Goal: Information Seeking & Learning: Learn about a topic

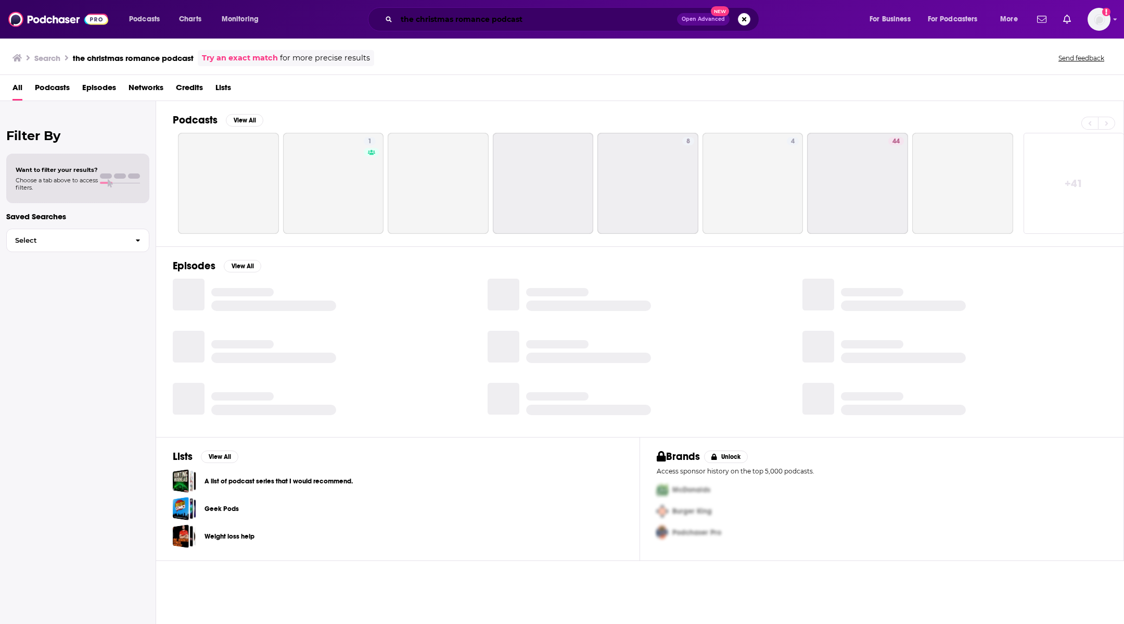
click at [436, 18] on input "the christmas romance podcast" at bounding box center [537, 19] width 281 height 17
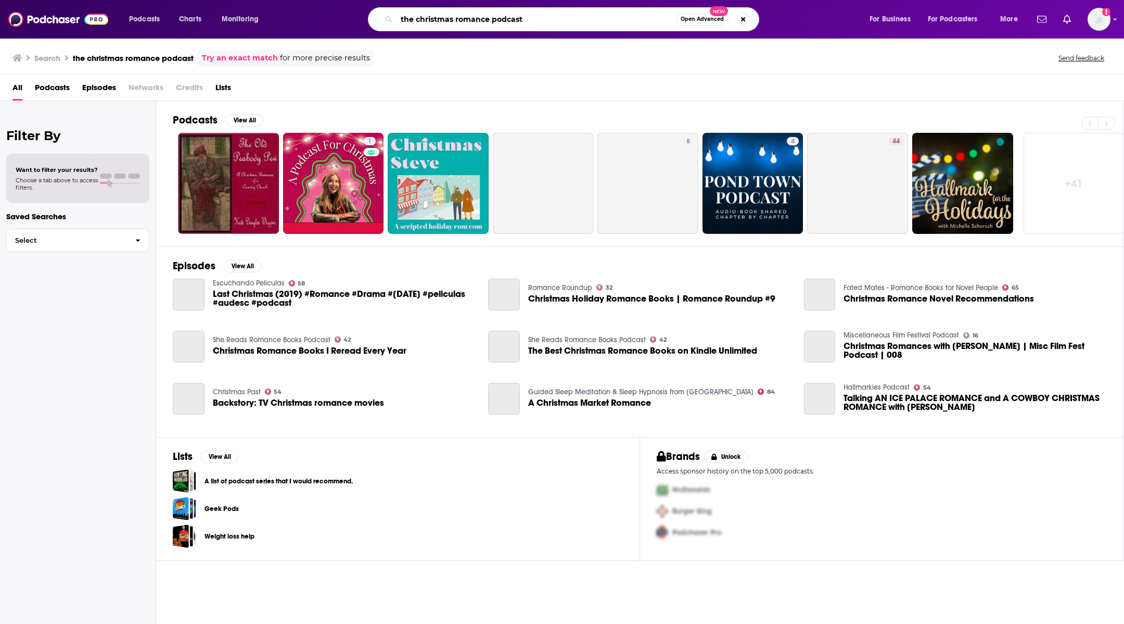
click at [436, 18] on input "the christmas romance podcast" at bounding box center [537, 19] width 280 height 17
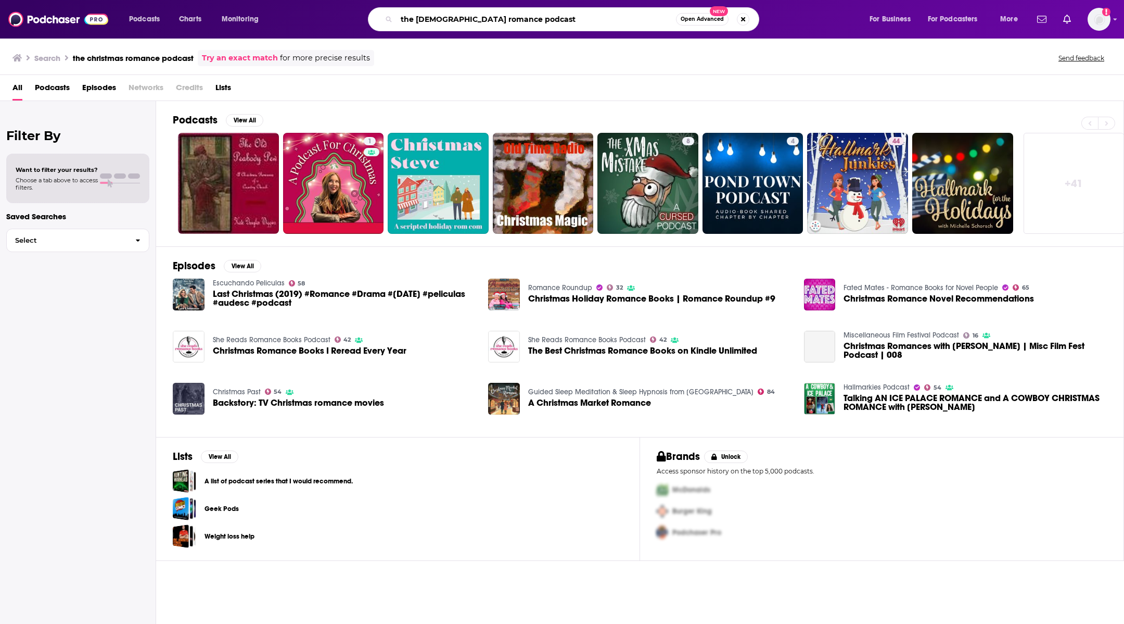
type input "the [DEMOGRAPHIC_DATA] romance podcast"
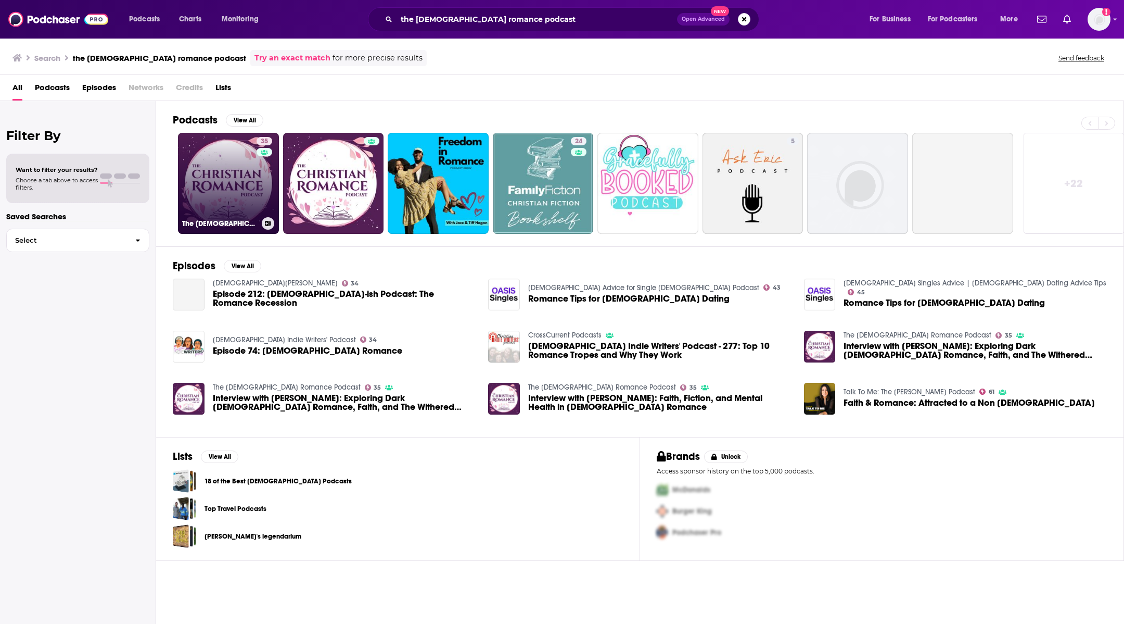
click at [226, 166] on link "35 The [DEMOGRAPHIC_DATA] Romance Podcast" at bounding box center [228, 183] width 101 height 101
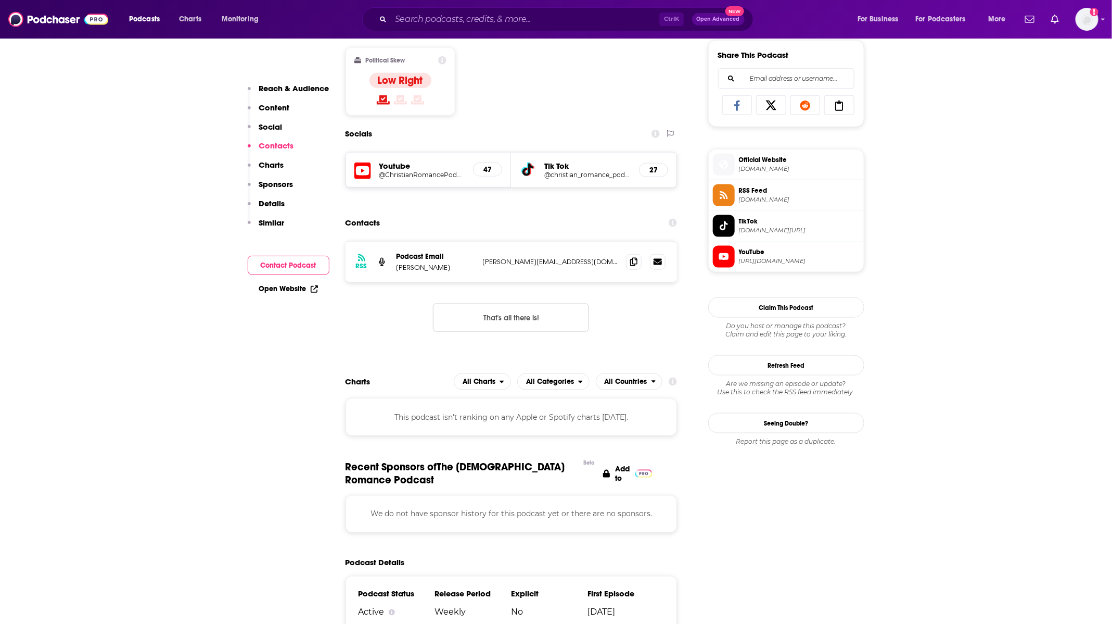
scroll to position [703, 0]
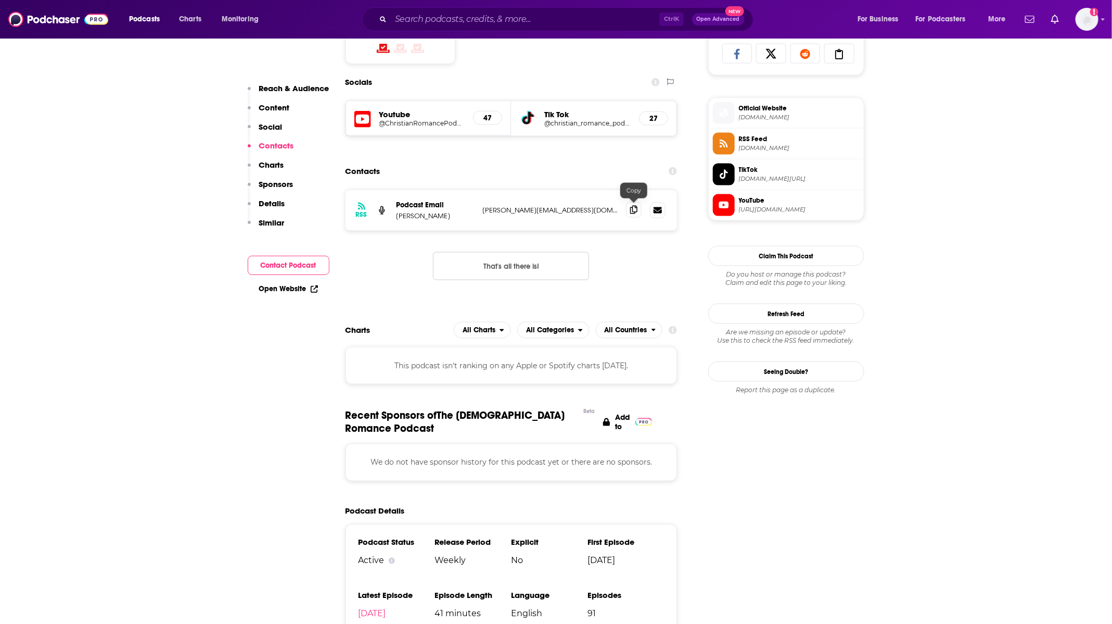
click at [639, 213] on span at bounding box center [634, 210] width 16 height 16
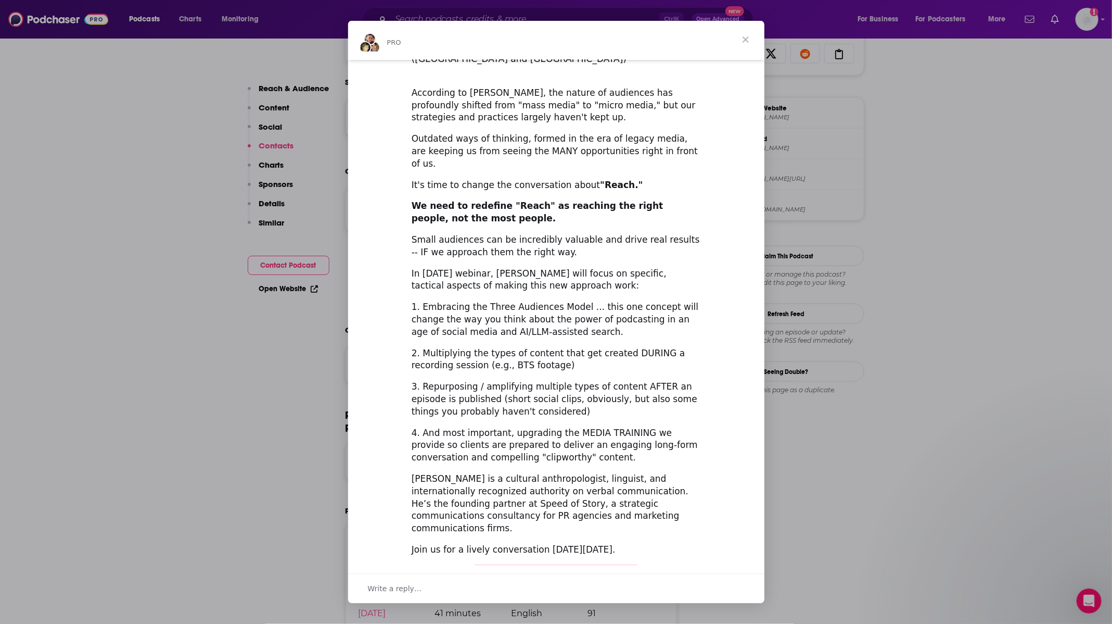
scroll to position [139, 0]
click at [576, 569] on span "Register Here (It's Free!)" at bounding box center [556, 574] width 124 height 10
click at [748, 34] on span "Close" at bounding box center [745, 39] width 37 height 37
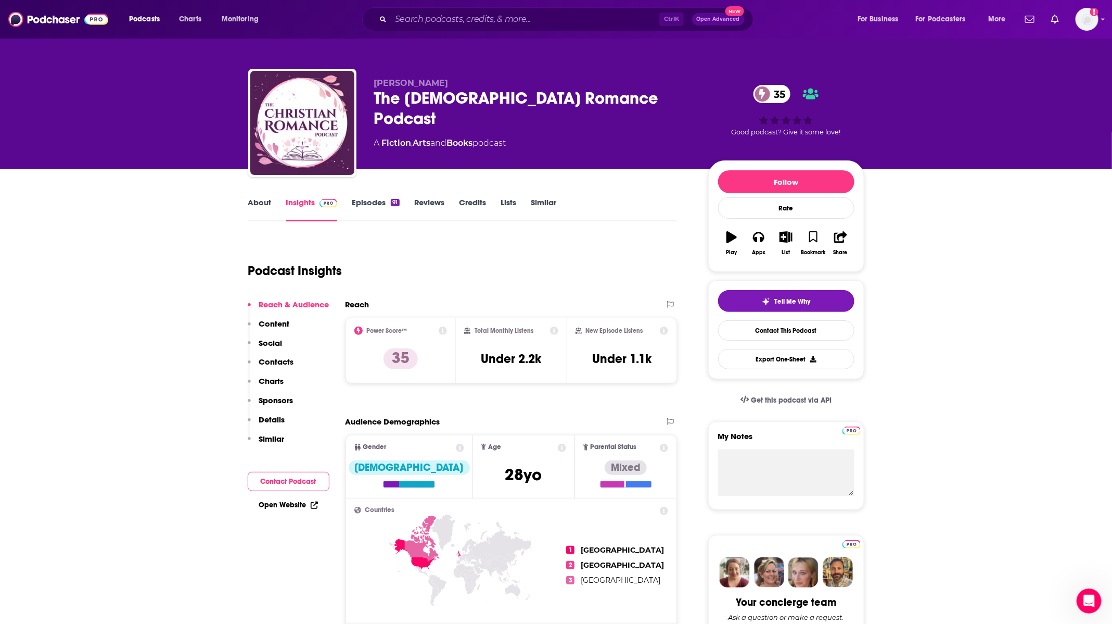
scroll to position [0, 0]
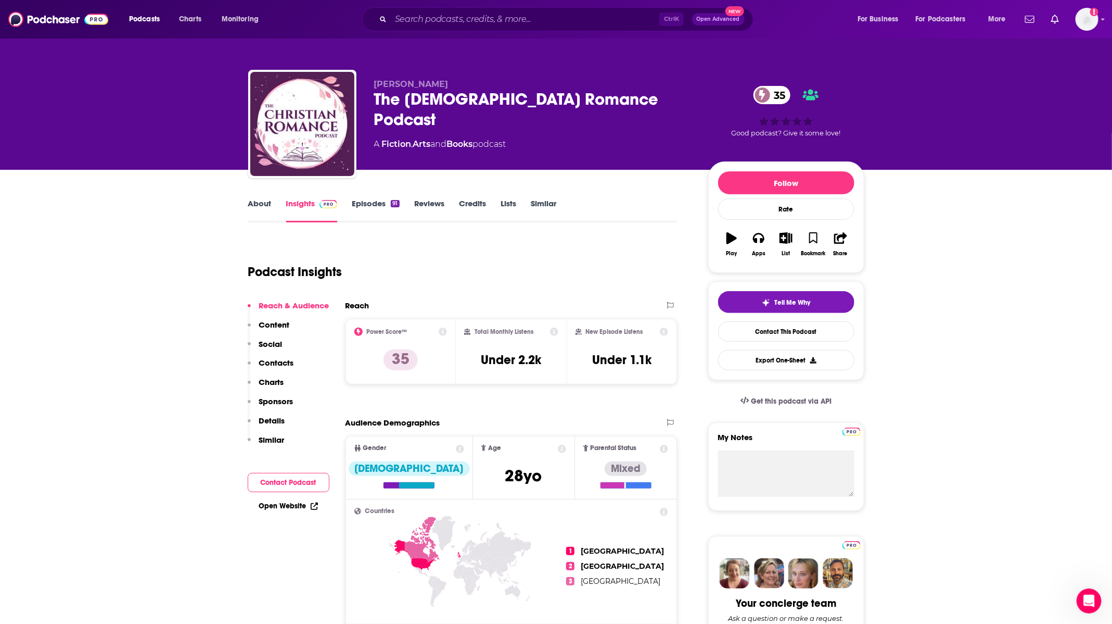
drag, startPoint x: 408, startPoint y: 54, endPoint x: 550, endPoint y: 137, distance: 165.0
click at [550, 137] on div "[PERSON_NAME] The [PERSON_NAME] Romance Podcast 35 A Fiction , Arts and Books p…" at bounding box center [556, 85] width 666 height 170
click at [550, 137] on div "[PERSON_NAME] The [PERSON_NAME] Romance Podcast 35 A Fiction , Arts and Books p…" at bounding box center [533, 120] width 318 height 83
drag, startPoint x: 547, startPoint y: 139, endPoint x: 370, endPoint y: 73, distance: 189.2
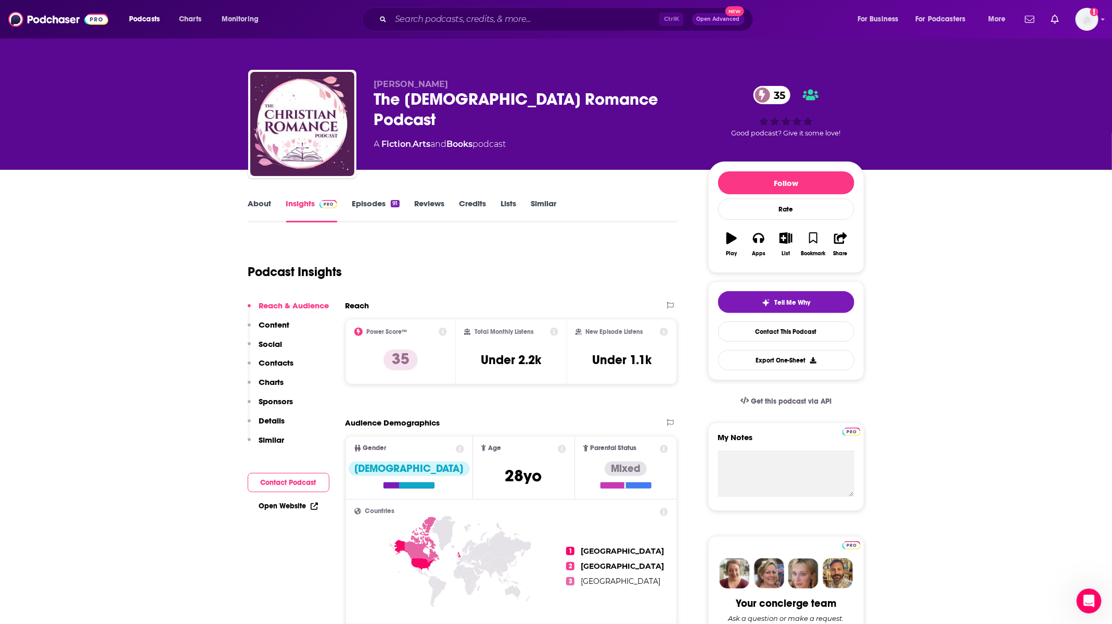
click at [370, 73] on div "[PERSON_NAME] The [PERSON_NAME] Romance Podcast 35 A Fiction , Arts and Books p…" at bounding box center [556, 126] width 616 height 112
click at [441, 52] on div "[PERSON_NAME] The [PERSON_NAME] Romance Podcast 35 A Fiction , Arts and Books p…" at bounding box center [556, 85] width 666 height 170
click at [258, 201] on link "About" at bounding box center [259, 210] width 23 height 24
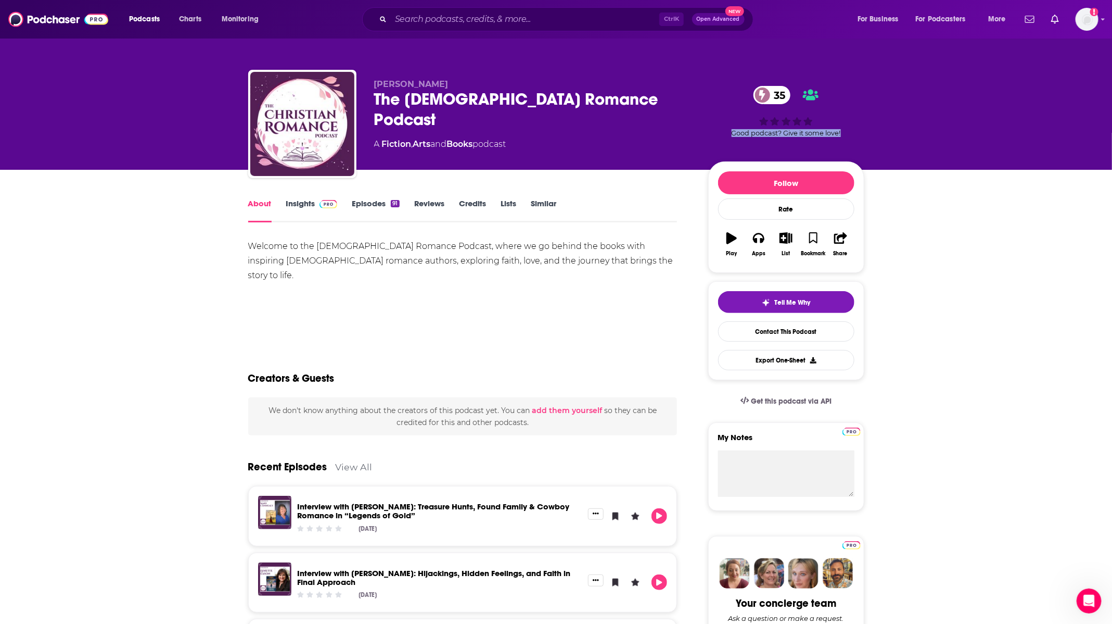
drag, startPoint x: 893, startPoint y: 6, endPoint x: 915, endPoint y: 145, distance: 141.2
click at [915, 145] on div "[PERSON_NAME] The [PERSON_NAME] Romance Podcast 35 A Fiction , Arts and Books p…" at bounding box center [556, 85] width 1112 height 170
drag, startPoint x: 905, startPoint y: 141, endPoint x: 733, endPoint y: 61, distance: 189.3
click at [733, 61] on div "[PERSON_NAME] The [PERSON_NAME] Romance Podcast 35 A Fiction , Arts and Books p…" at bounding box center [556, 85] width 1112 height 170
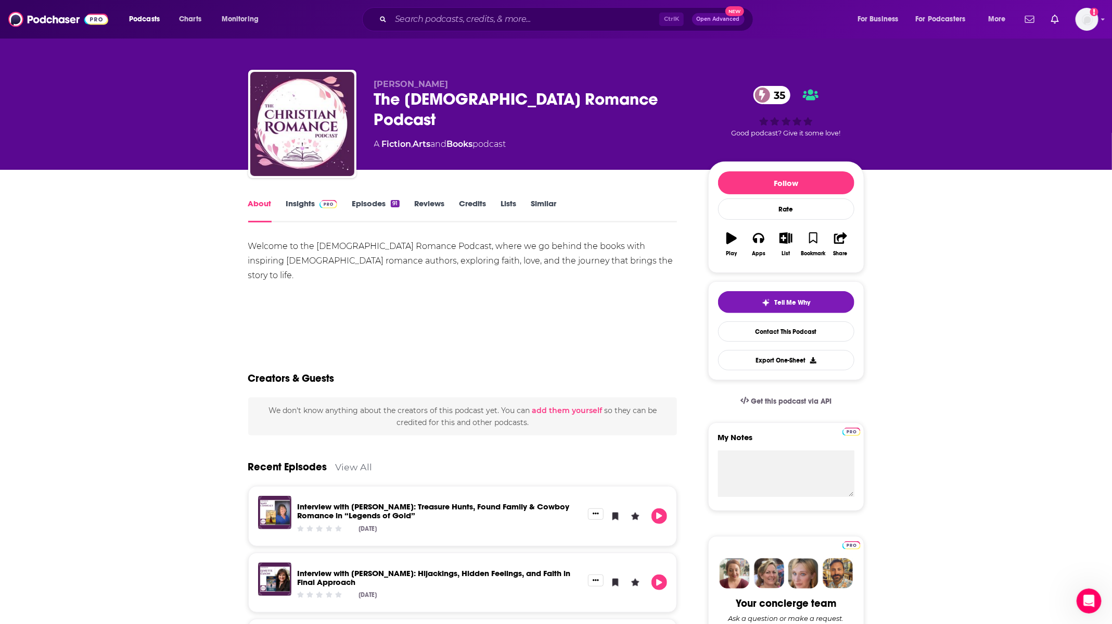
click at [733, 61] on div "[PERSON_NAME] The [PERSON_NAME] Romance Podcast 35 A Fiction , Arts and Books p…" at bounding box center [556, 113] width 632 height 112
drag, startPoint x: 706, startPoint y: 134, endPoint x: 856, endPoint y: 144, distance: 149.7
click at [856, 144] on div "[PERSON_NAME] The [PERSON_NAME] Romance Podcast 35 A Fiction , Arts and Books p…" at bounding box center [619, 126] width 490 height 94
click at [728, 130] on div "35 Good podcast? Give it some love!" at bounding box center [786, 111] width 156 height 65
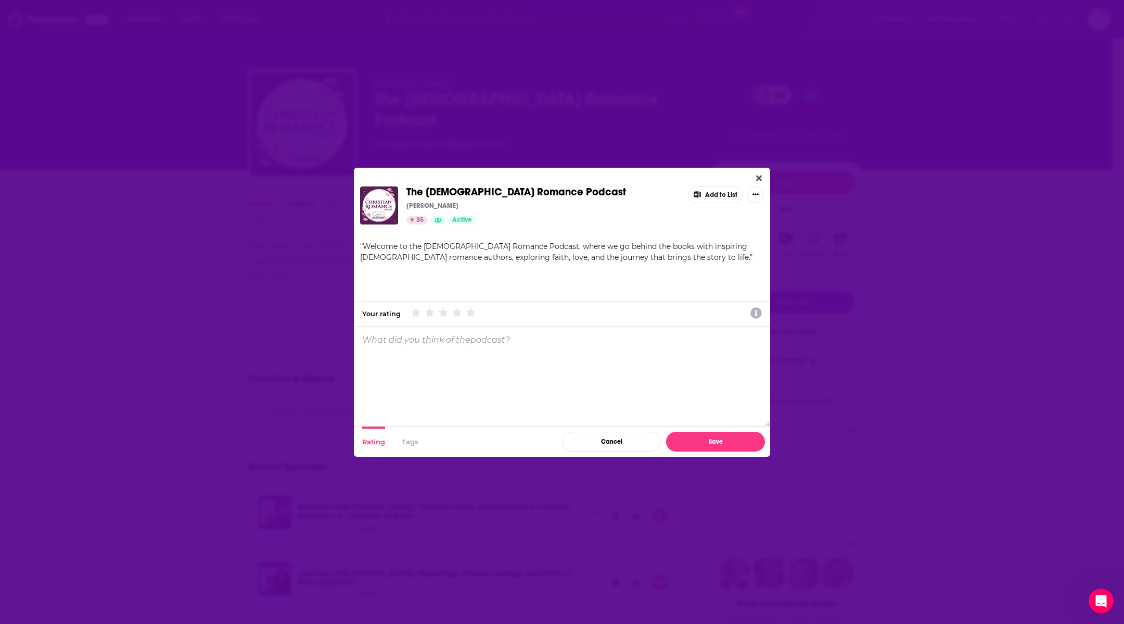
click at [759, 171] on div "The [DEMOGRAPHIC_DATA] Romance Podcast [PERSON_NAME] 35 Active Add to List " We…" at bounding box center [562, 312] width 416 height 289
click at [757, 181] on icon "Close" at bounding box center [759, 178] width 6 height 6
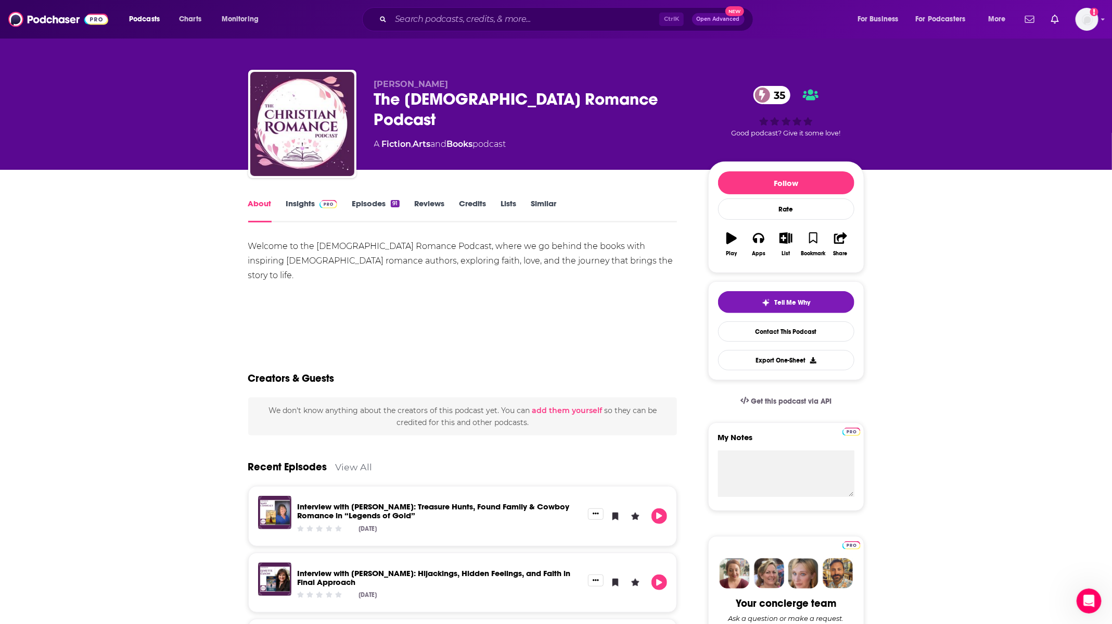
click at [753, 132] on span "Good podcast? Give it some love!" at bounding box center [786, 133] width 109 height 8
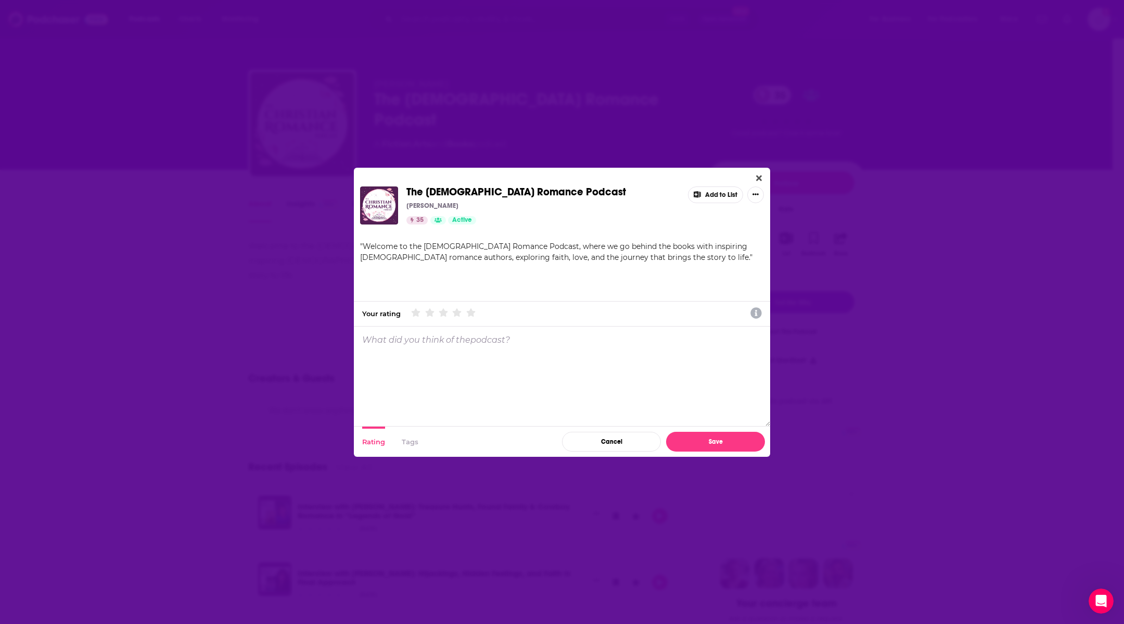
click at [759, 171] on div "The [DEMOGRAPHIC_DATA] Romance Podcast [PERSON_NAME] 35 Active Add to List " We…" at bounding box center [562, 312] width 416 height 289
click at [759, 176] on icon "Close" at bounding box center [759, 178] width 6 height 8
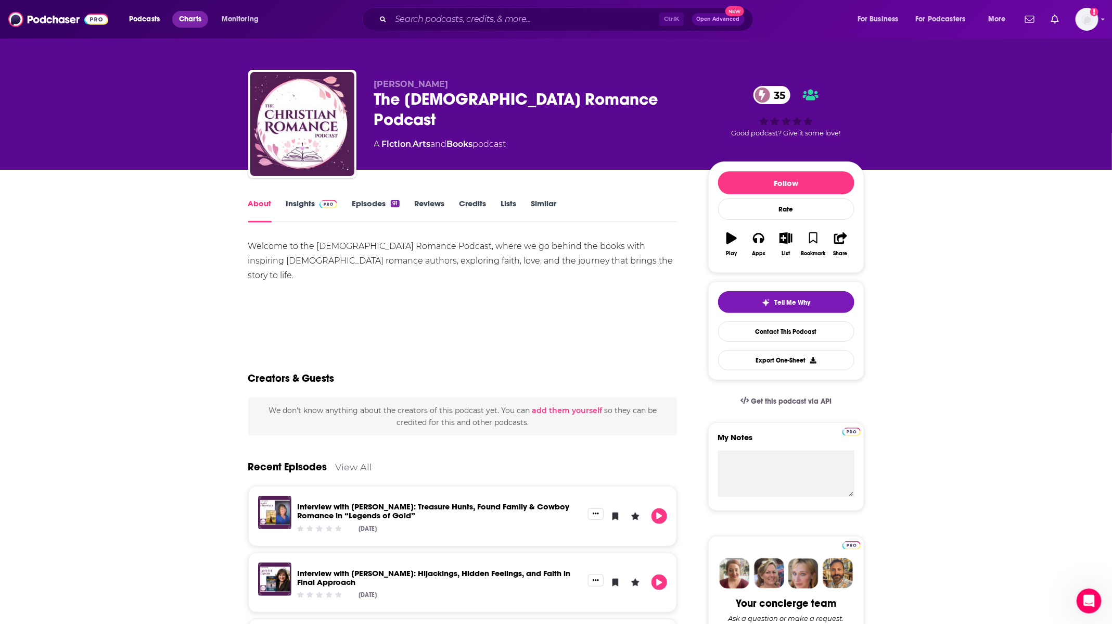
click at [199, 20] on span "Charts" at bounding box center [190, 19] width 22 height 15
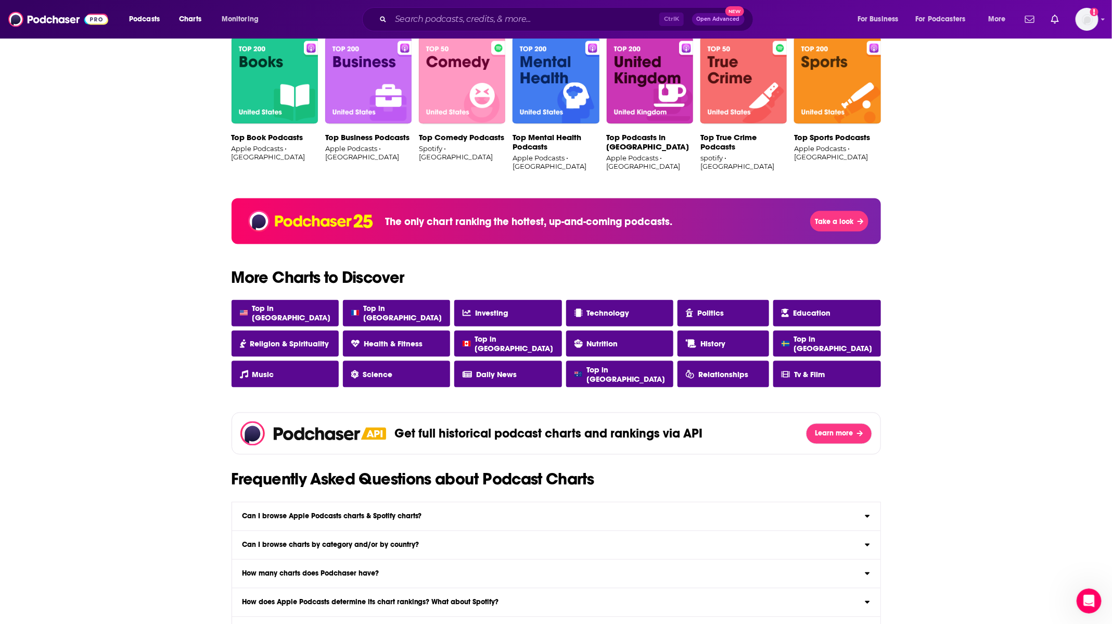
scroll to position [703, 0]
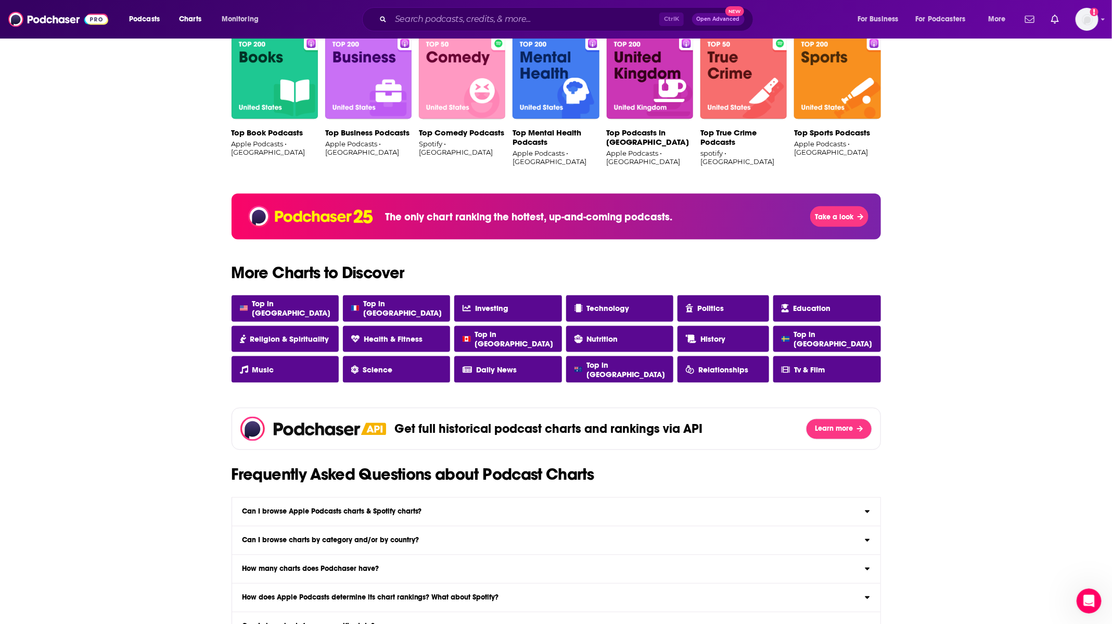
click at [273, 62] on img at bounding box center [275, 75] width 86 height 87
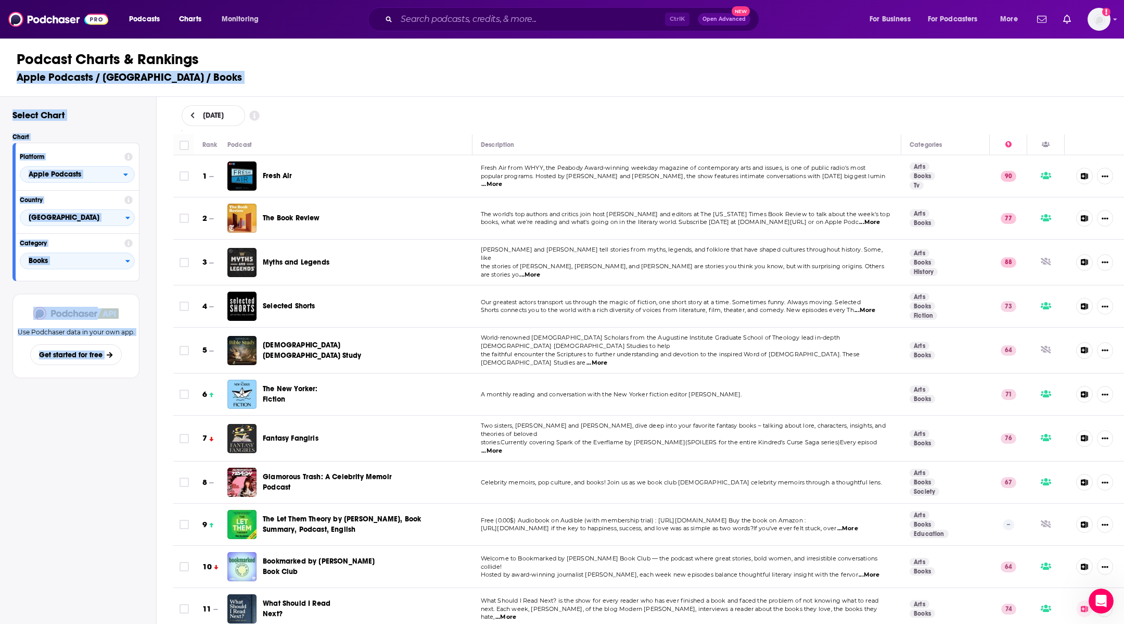
drag, startPoint x: 300, startPoint y: 69, endPoint x: 447, endPoint y: 81, distance: 147.3
click at [455, 91] on div "Podcast Charts & Rankings Apple Podcasts / [GEOGRAPHIC_DATA] / Books" at bounding box center [566, 66] width 1133 height 59
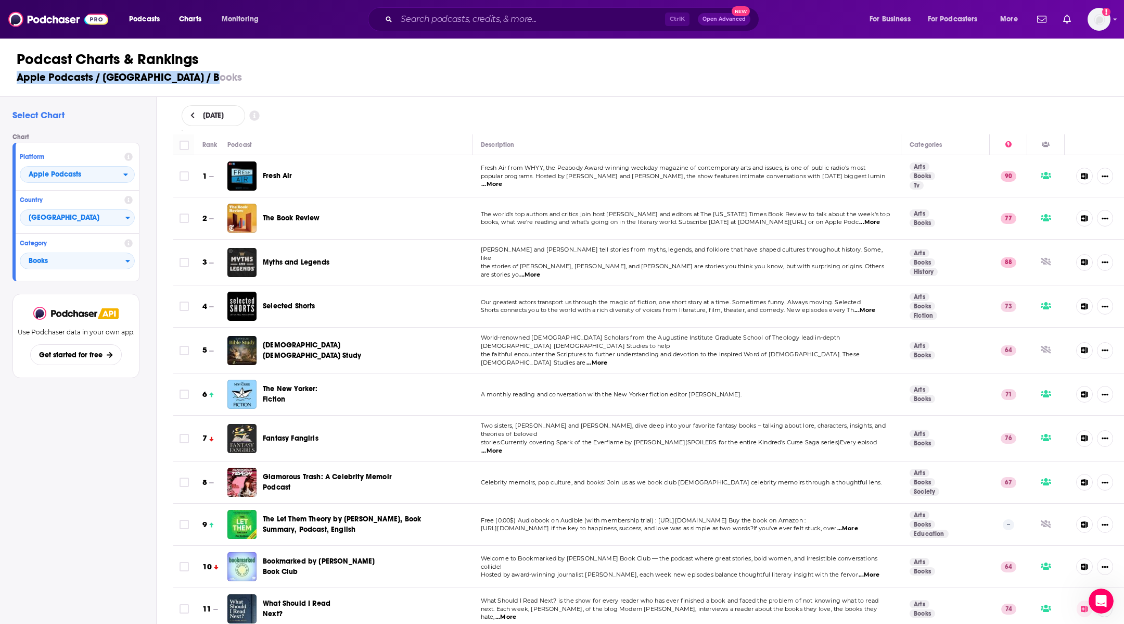
click at [446, 81] on h3 "Apple Podcasts / [GEOGRAPHIC_DATA] / Books" at bounding box center [567, 77] width 1100 height 13
click at [802, 99] on div "[DATE]" at bounding box center [649, 115] width 968 height 37
click at [801, 60] on h1 "Podcast Charts & Rankings" at bounding box center [567, 59] width 1100 height 19
